Goal: Task Accomplishment & Management: Manage account settings

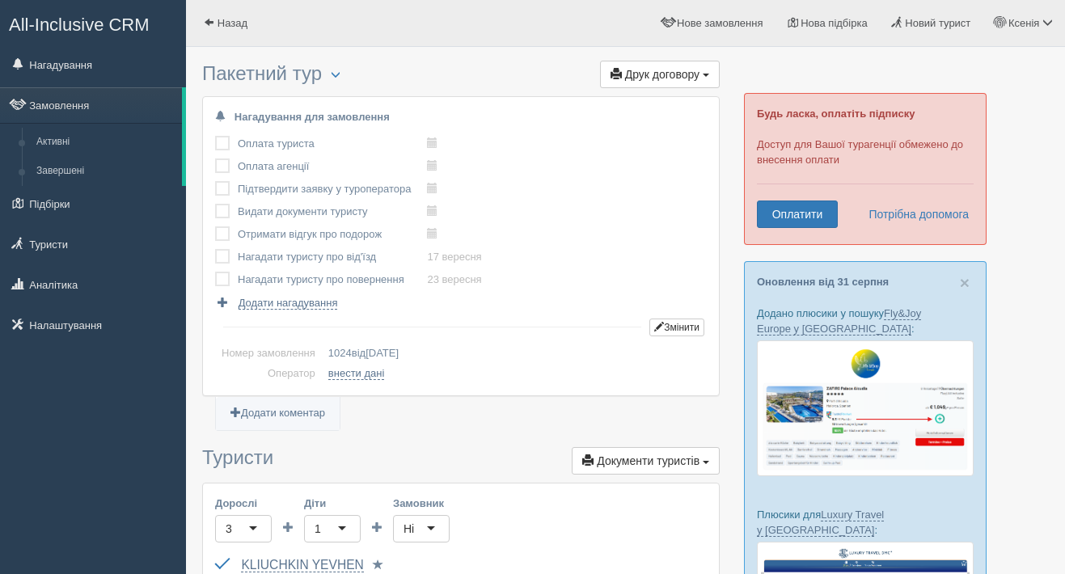
scroll to position [1339, 0]
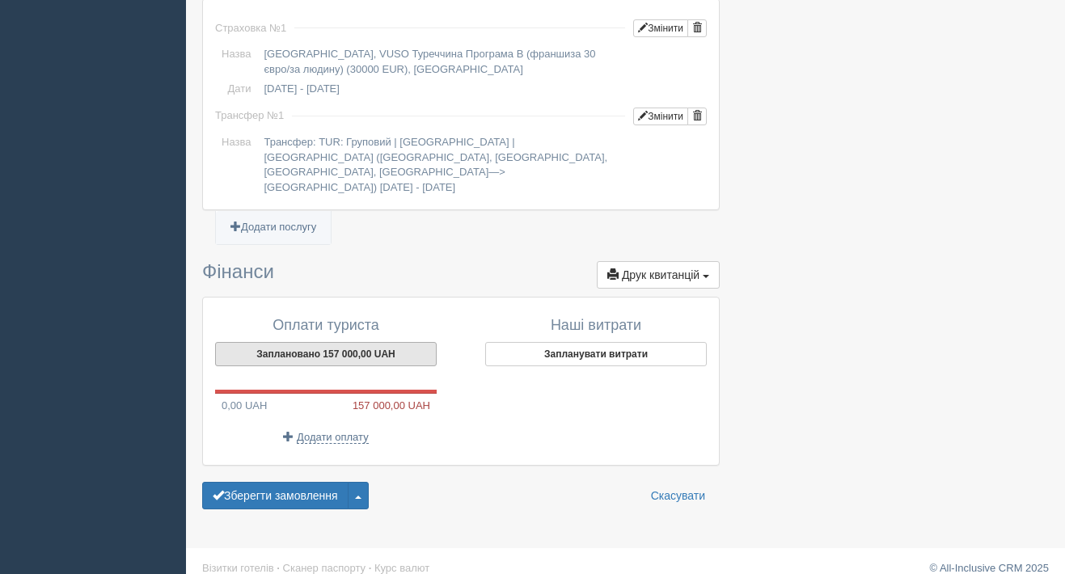
click at [333, 342] on button "Заплановано 157 000,00 UAH" at bounding box center [326, 354] width 222 height 24
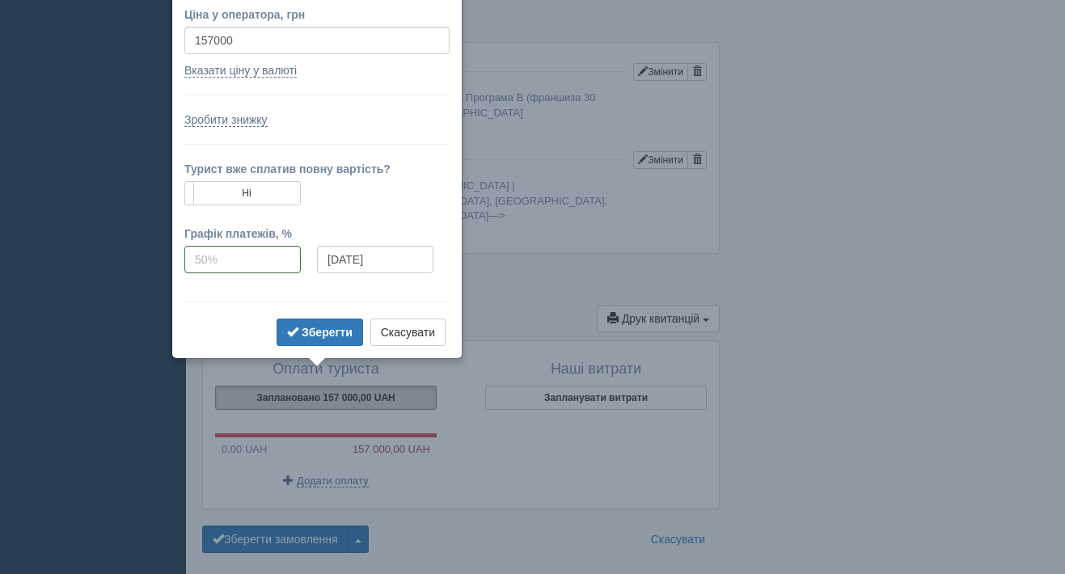
scroll to position [1267, 0]
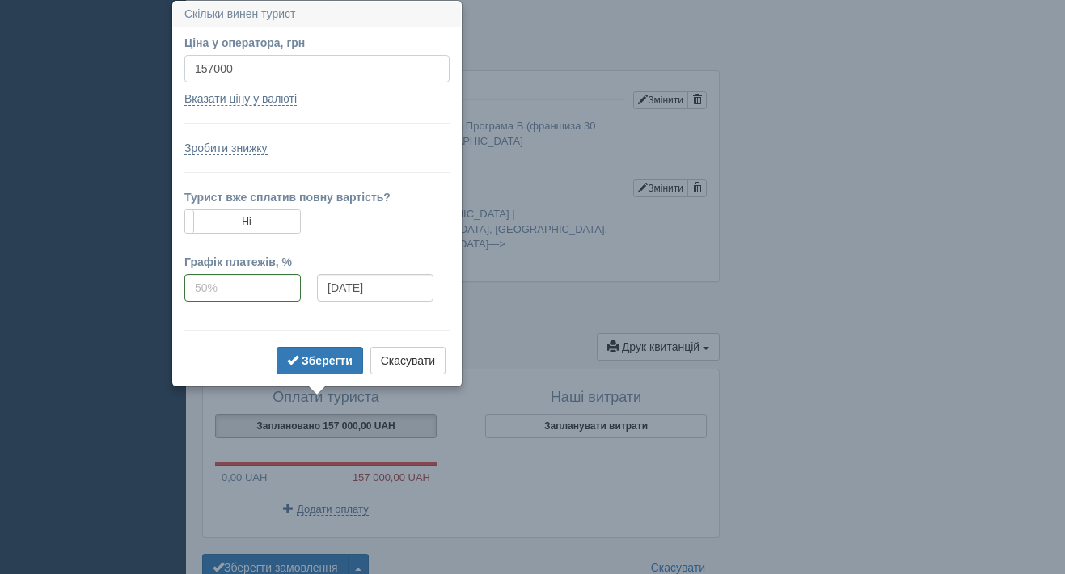
click at [209, 68] on input "157000" at bounding box center [316, 68] width 265 height 27
click at [210, 67] on input "157000" at bounding box center [316, 68] width 265 height 27
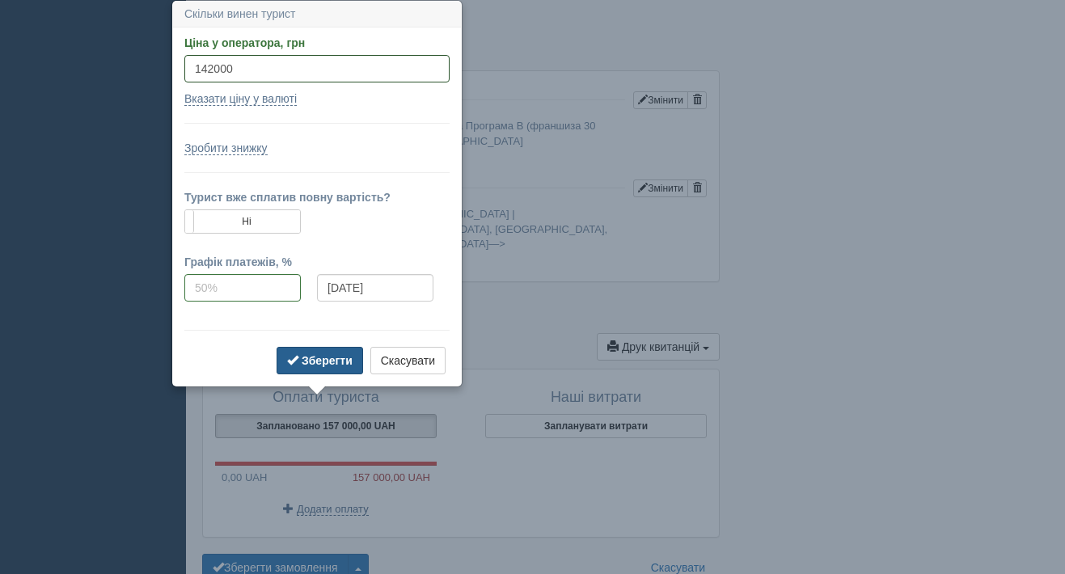
type input "142000"
click at [331, 365] on b "Зберегти" at bounding box center [327, 360] width 51 height 13
